Goal: Find specific page/section: Find specific page/section

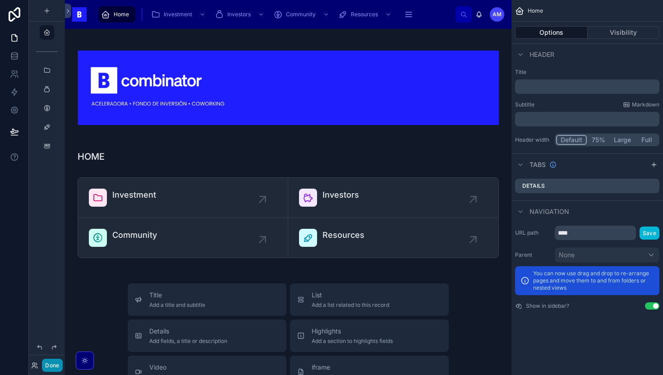
click at [54, 366] on button "Done" at bounding box center [52, 365] width 20 height 13
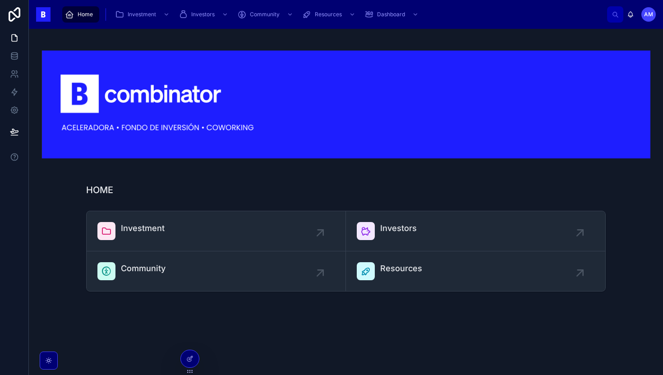
click at [90, 16] on span "Home" at bounding box center [85, 14] width 15 height 7
click at [194, 244] on link "Investment" at bounding box center [216, 231] width 259 height 40
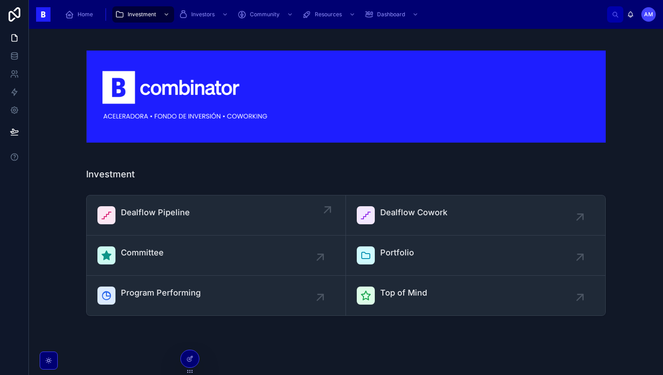
click at [152, 209] on span "Dealflow Pipeline" at bounding box center [155, 212] width 69 height 13
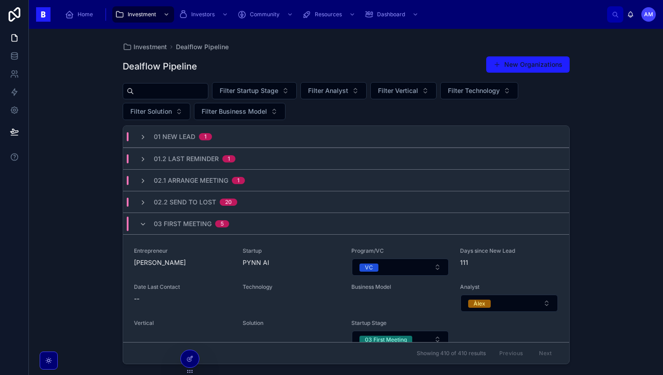
click at [147, 96] on input "text" at bounding box center [171, 91] width 74 height 13
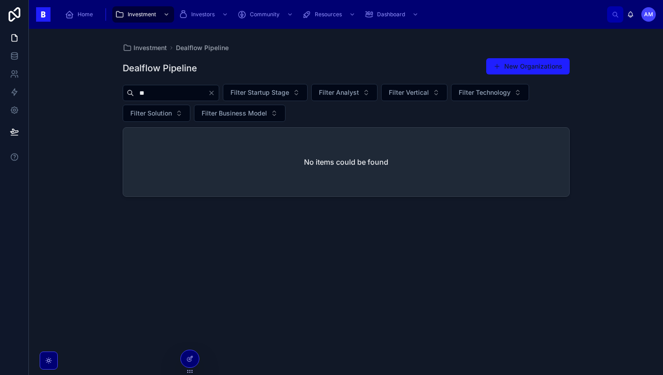
type input "*"
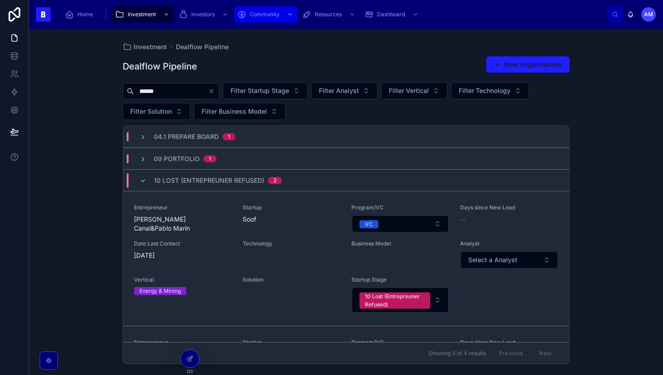
type input "******"
